Goal: Task Accomplishment & Management: Manage account settings

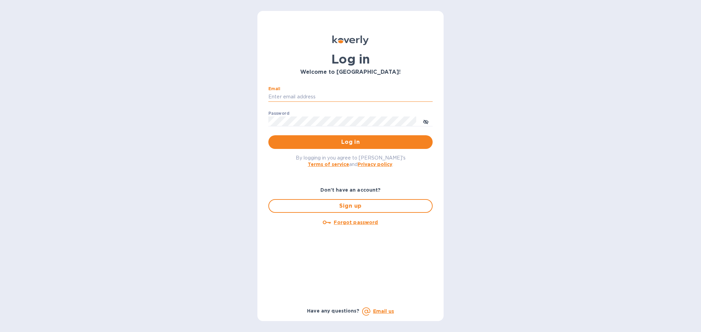
click at [331, 93] on input "Email" at bounding box center [350, 97] width 164 height 10
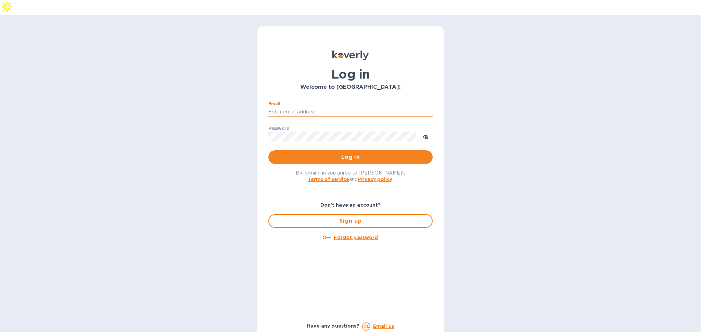
type input "alexis@lookoutgl.com"
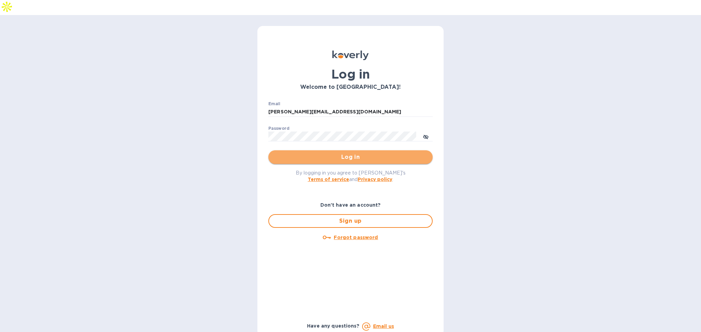
click at [320, 153] on span "Log in" at bounding box center [350, 157] width 153 height 8
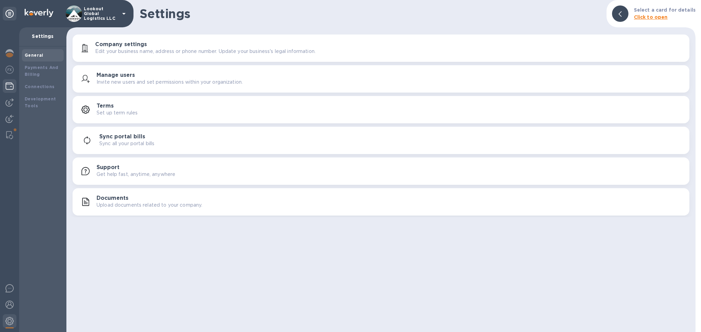
click at [12, 88] on img at bounding box center [9, 86] width 8 height 8
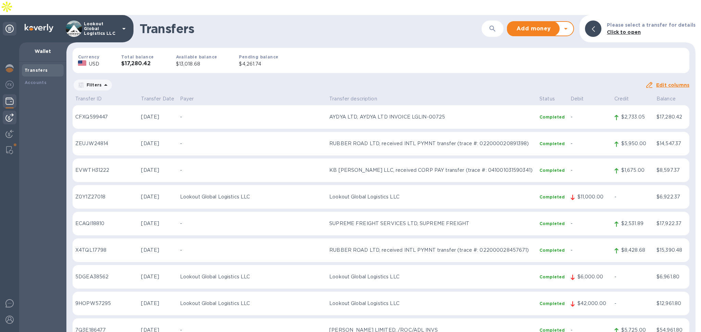
click at [8, 114] on img at bounding box center [9, 118] width 8 height 8
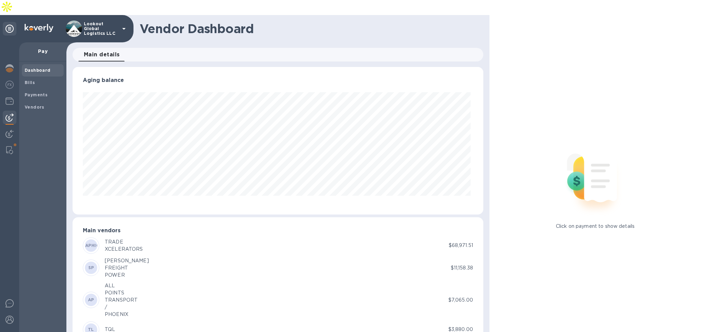
scroll to position [148, 408]
click at [34, 77] on div "Bills" at bounding box center [43, 83] width 42 height 12
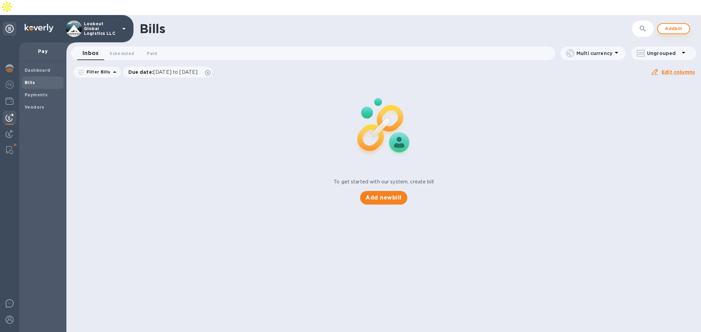
click at [670, 25] on span "Add bill" at bounding box center [673, 29] width 21 height 8
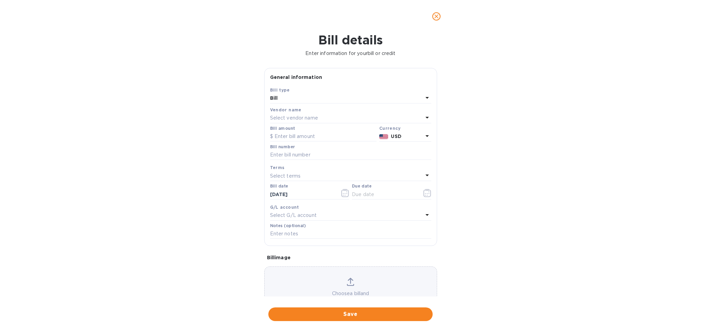
click at [286, 114] on div "Select vendor name" at bounding box center [346, 119] width 153 height 10
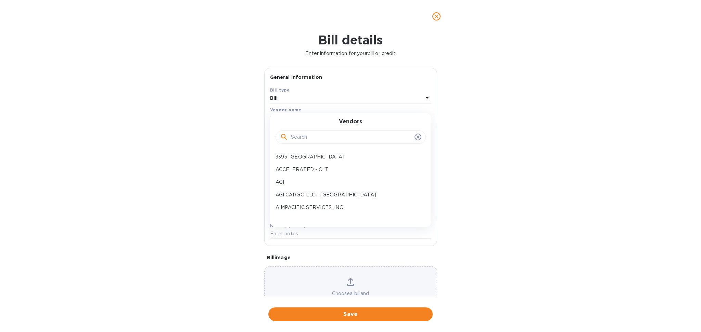
click at [296, 138] on input "text" at bounding box center [351, 137] width 121 height 10
type input "mgl"
click at [297, 174] on div "MGL Asia Vietnam Co., Ltd." at bounding box center [348, 170] width 150 height 13
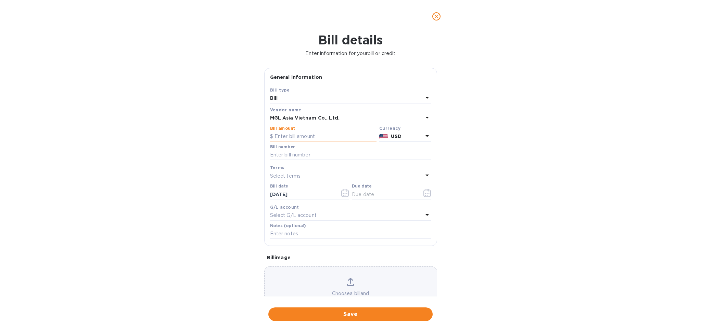
click at [309, 137] on input "text" at bounding box center [323, 137] width 106 height 10
type input "2,070"
click at [297, 158] on input "text" at bounding box center [350, 155] width 161 height 10
click at [307, 159] on input "text" at bounding box center [350, 155] width 161 height 10
paste input "SMSGSE25080217"
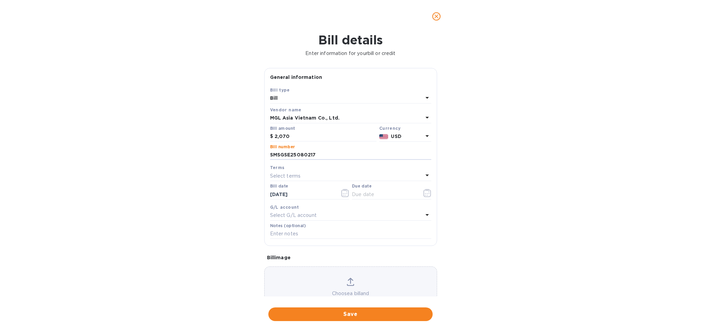
type input "SMSGSE25080217"
click at [293, 171] on div "Terms" at bounding box center [350, 167] width 161 height 7
click at [354, 174] on div "Select terms" at bounding box center [346, 176] width 153 height 10
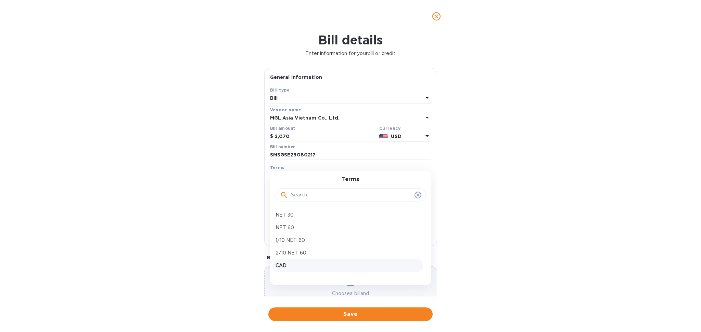
click at [287, 267] on p "CAD" at bounding box center [347, 265] width 145 height 7
type input "[DATE]"
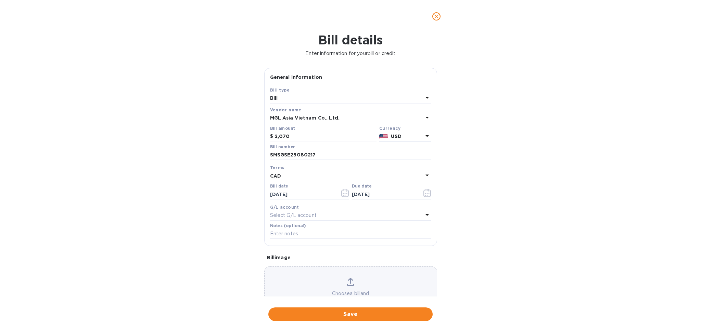
click at [305, 214] on p "Select G/L account" at bounding box center [293, 215] width 47 height 7
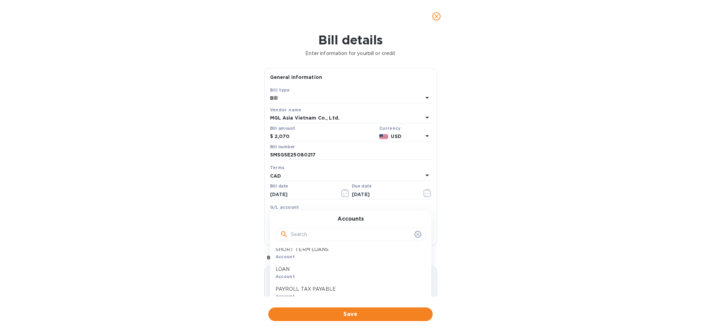
scroll to position [593, 0]
click at [307, 236] on input "text" at bounding box center [351, 235] width 121 height 10
type input "payab"
click at [313, 259] on div "ACCOUNTS PAYABLE Account" at bounding box center [348, 258] width 150 height 20
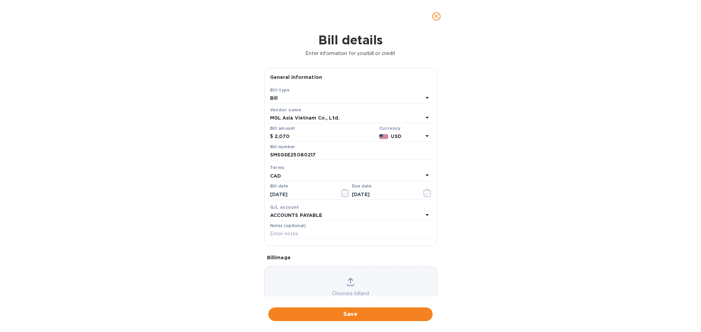
click at [305, 221] on div "ACCOUNTS PAYABLE" at bounding box center [346, 216] width 153 height 10
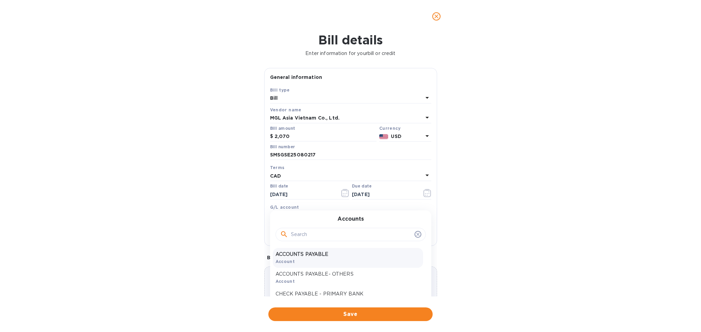
click at [570, 216] on div "Bill details Enter information for your bill or credit General information Save…" at bounding box center [350, 183] width 701 height 300
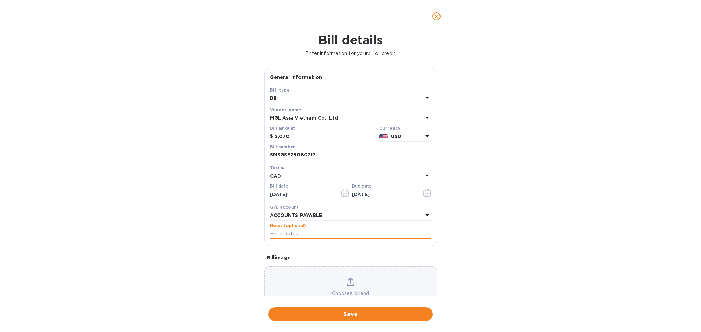
click at [354, 234] on input "text" at bounding box center [350, 234] width 161 height 10
paste input "ONEYSGNFU4859700"
type input "ONEYSGNFU4859700"
click at [325, 316] on span "Save" at bounding box center [350, 315] width 153 height 8
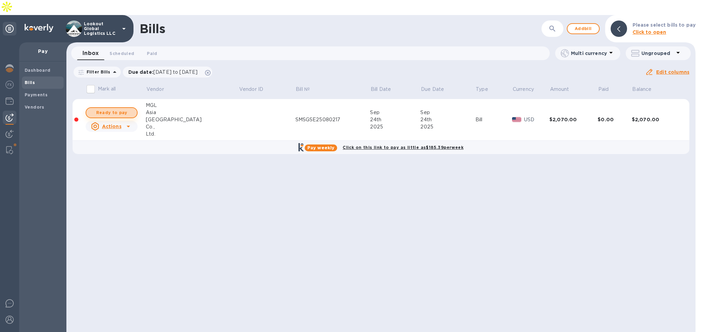
click at [108, 109] on span "Ready to pay" at bounding box center [112, 113] width 40 height 8
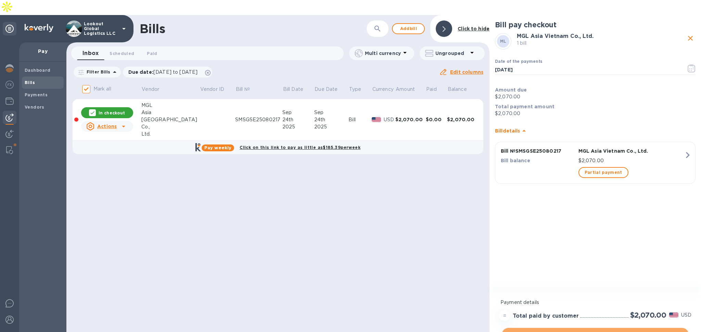
click at [594, 331] on span "Proceed to checkout" at bounding box center [595, 335] width 176 height 8
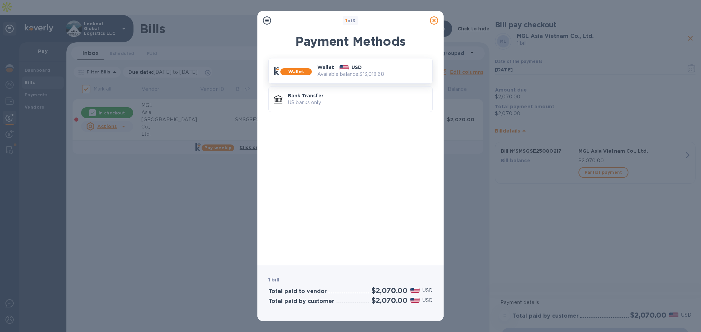
click at [351, 66] on p "USD" at bounding box center [356, 67] width 10 height 7
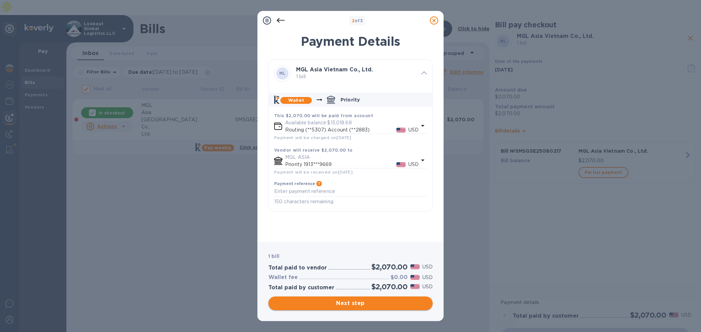
click at [375, 301] on span "Next step" at bounding box center [350, 304] width 153 height 8
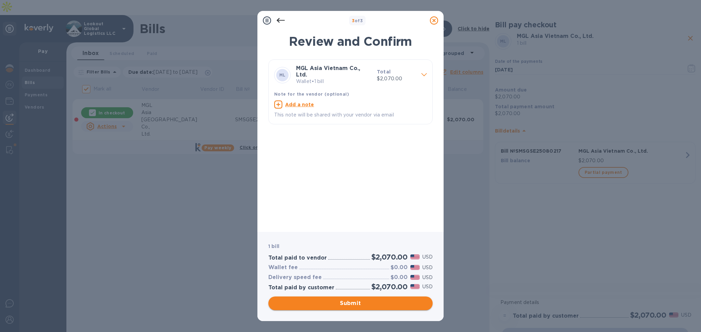
click at [349, 308] on button "Submit" at bounding box center [350, 304] width 164 height 14
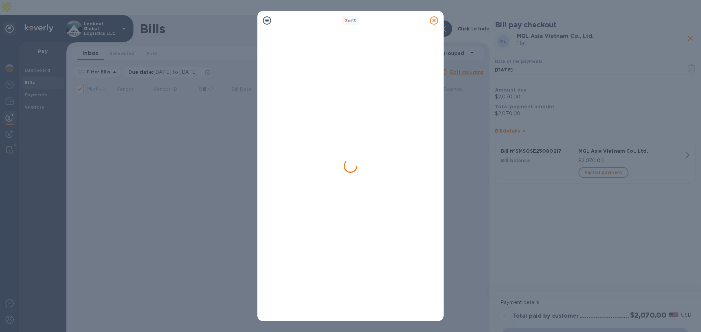
checkbox input "false"
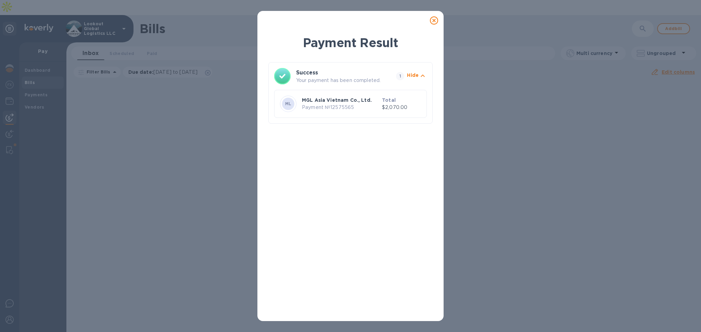
drag, startPoint x: 434, startPoint y: 21, endPoint x: 430, endPoint y: 24, distance: 5.3
click at [434, 21] on icon at bounding box center [434, 20] width 8 height 8
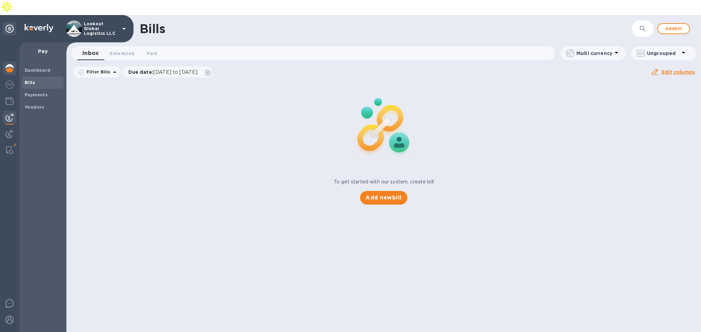
click at [8, 64] on img at bounding box center [9, 68] width 8 height 8
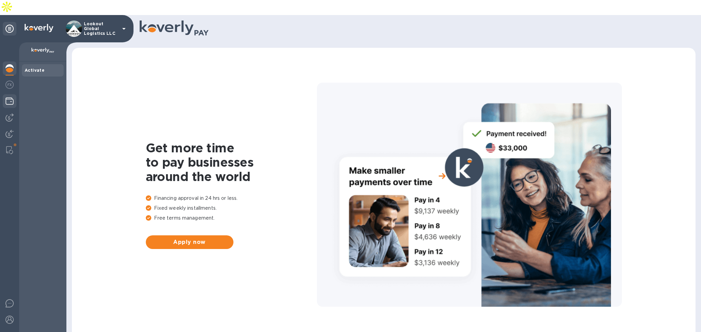
click at [10, 94] on div at bounding box center [10, 101] width 14 height 15
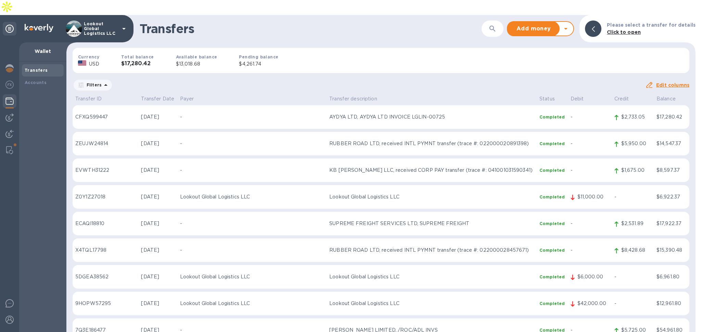
click at [570, 25] on icon at bounding box center [565, 29] width 8 height 8
click at [557, 58] on b "Withdraw money" at bounding box center [540, 60] width 44 height 5
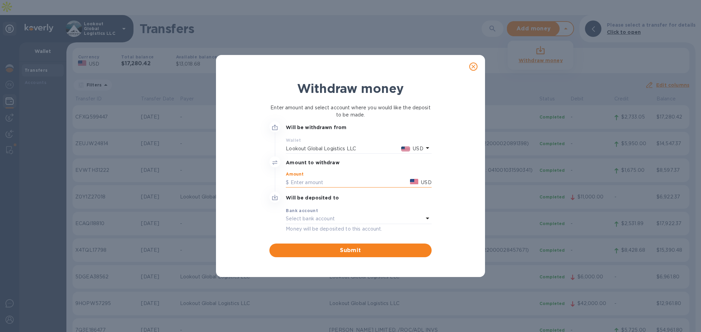
click at [325, 182] on input "text" at bounding box center [346, 183] width 121 height 10
type input "10,000"
click at [328, 215] on p "Select bank account" at bounding box center [310, 218] width 49 height 7
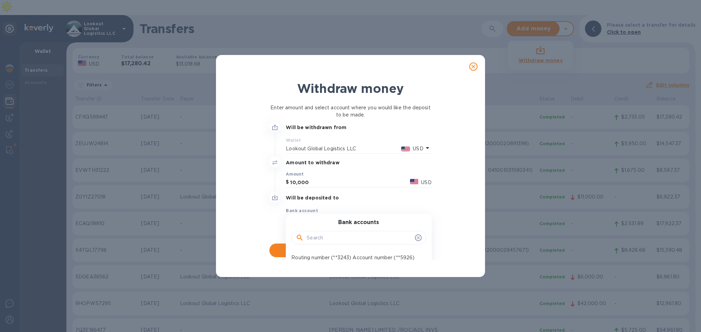
scroll to position [29, 0]
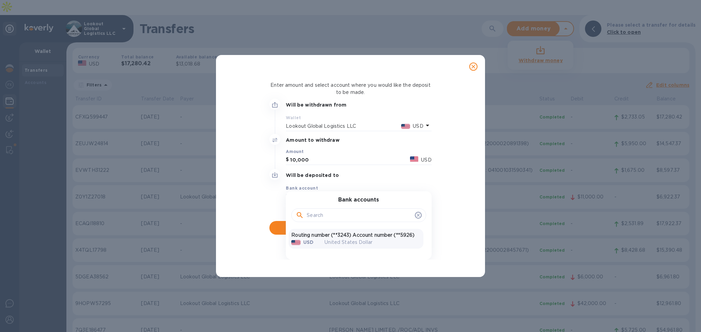
click at [350, 232] on p "Routing number (**3243) Account number (**5926)" at bounding box center [355, 235] width 129 height 7
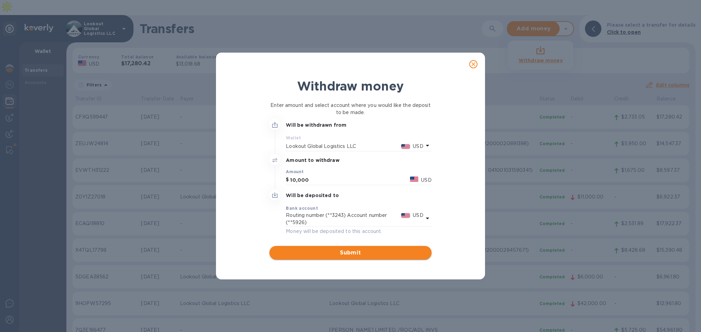
click at [341, 253] on span "Submit" at bounding box center [350, 253] width 151 height 8
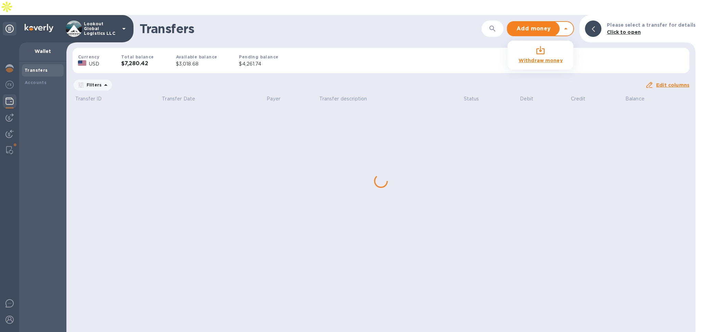
click at [105, 21] on div "Lookout Global Logistics LLC" at bounding box center [97, 29] width 62 height 16
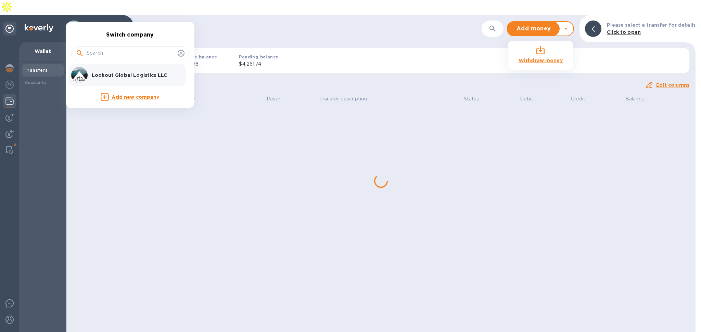
click at [251, 9] on div at bounding box center [350, 166] width 701 height 332
